Goal: Task Accomplishment & Management: Manage account settings

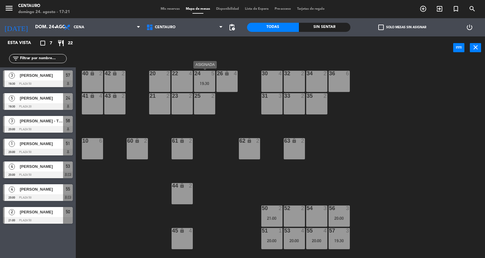
click at [203, 79] on div "24 5 19:30" at bounding box center [204, 81] width 21 height 21
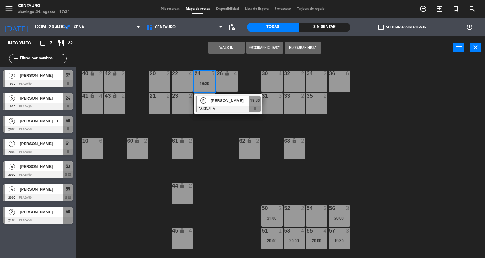
click at [250, 64] on div "20 2 22 4 24 5 19:30 5 [PERSON_NAME] ASIGNADA 19:30 26 lock 4 40 lock 2 42 lock…" at bounding box center [283, 159] width 405 height 199
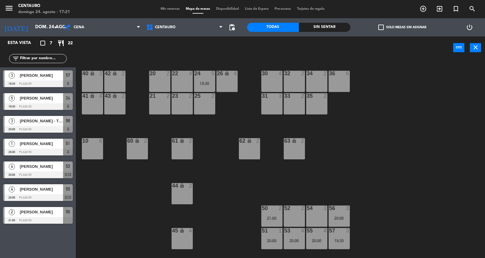
click at [198, 76] on div "24 5" at bounding box center [204, 74] width 21 height 6
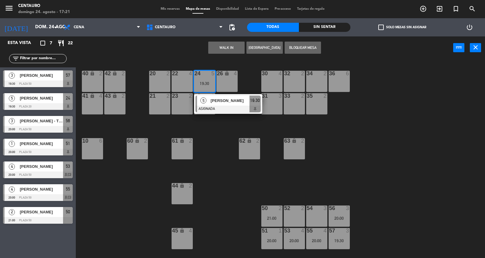
click at [93, 150] on div "10 6" at bounding box center [92, 148] width 21 height 21
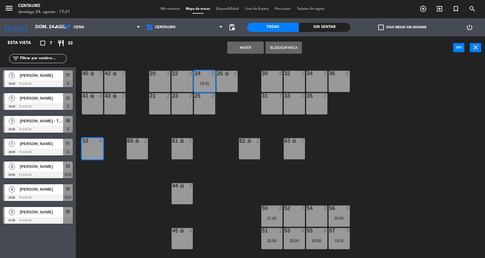
click at [258, 45] on button "Mover" at bounding box center [245, 48] width 36 height 12
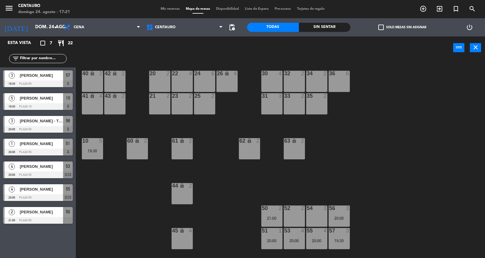
click at [170, 10] on span "Mis reservas" at bounding box center [170, 8] width 25 height 3
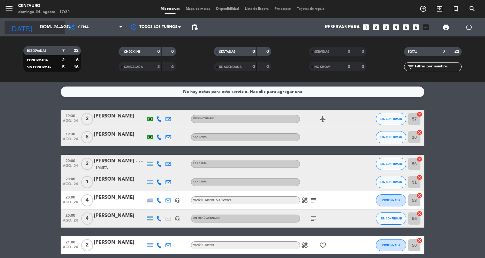
drag, startPoint x: 38, startPoint y: 23, endPoint x: 42, endPoint y: 22, distance: 3.5
click at [42, 22] on input "dom. 24 ago." at bounding box center [66, 28] width 59 height 12
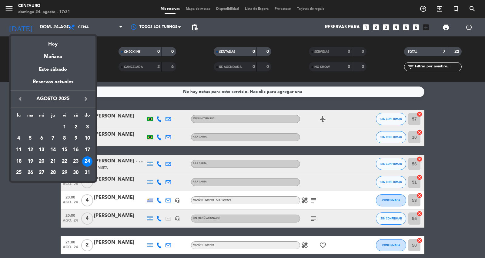
click at [80, 163] on div "23" at bounding box center [76, 161] width 10 height 10
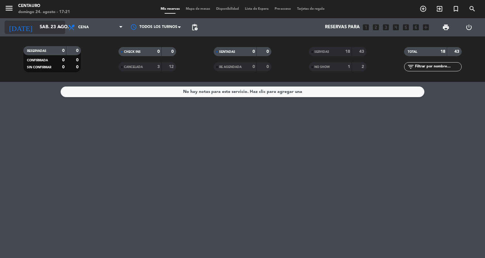
click at [39, 28] on input "sáb. 23 ago." at bounding box center [66, 28] width 59 height 12
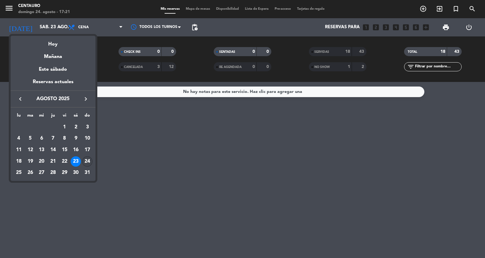
click at [87, 163] on div "24" at bounding box center [87, 161] width 10 height 10
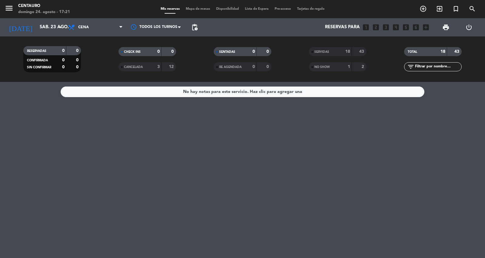
type input "dom. 24 ago."
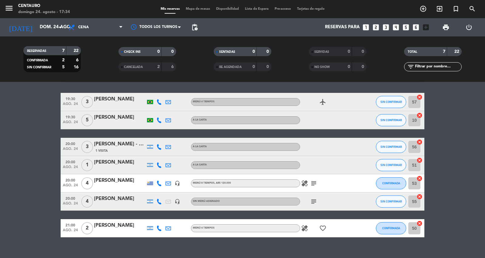
scroll to position [26, 0]
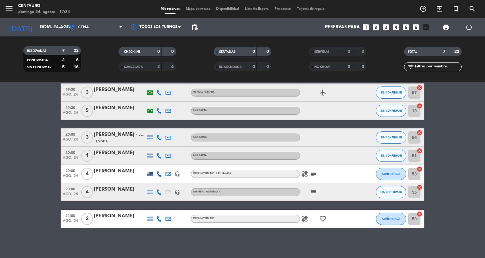
click at [315, 172] on icon "subject" at bounding box center [313, 173] width 7 height 7
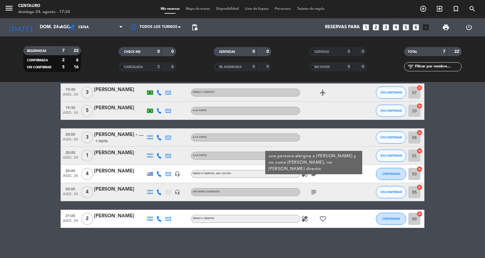
click at [313, 188] on icon "subject" at bounding box center [313, 191] width 7 height 7
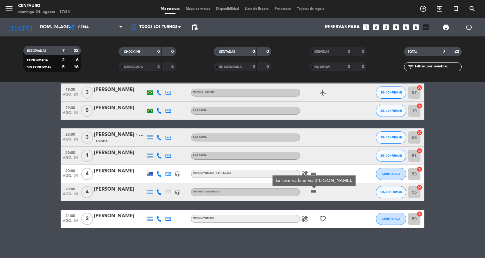
click at [307, 220] on icon "healing" at bounding box center [304, 218] width 7 height 7
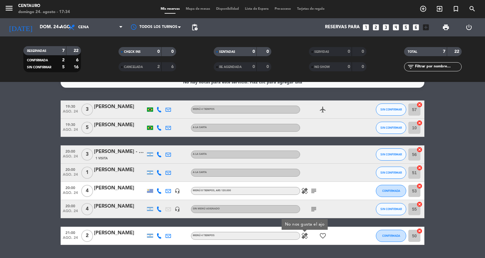
scroll to position [0, 0]
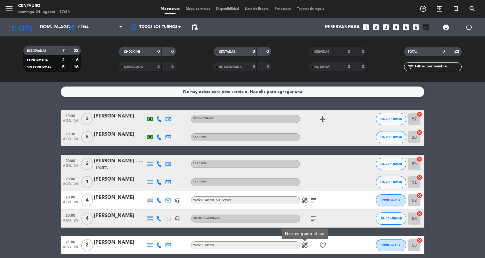
click at [189, 10] on span "Mapa de mesas" at bounding box center [198, 8] width 30 height 3
